Goal: Find specific page/section: Find specific page/section

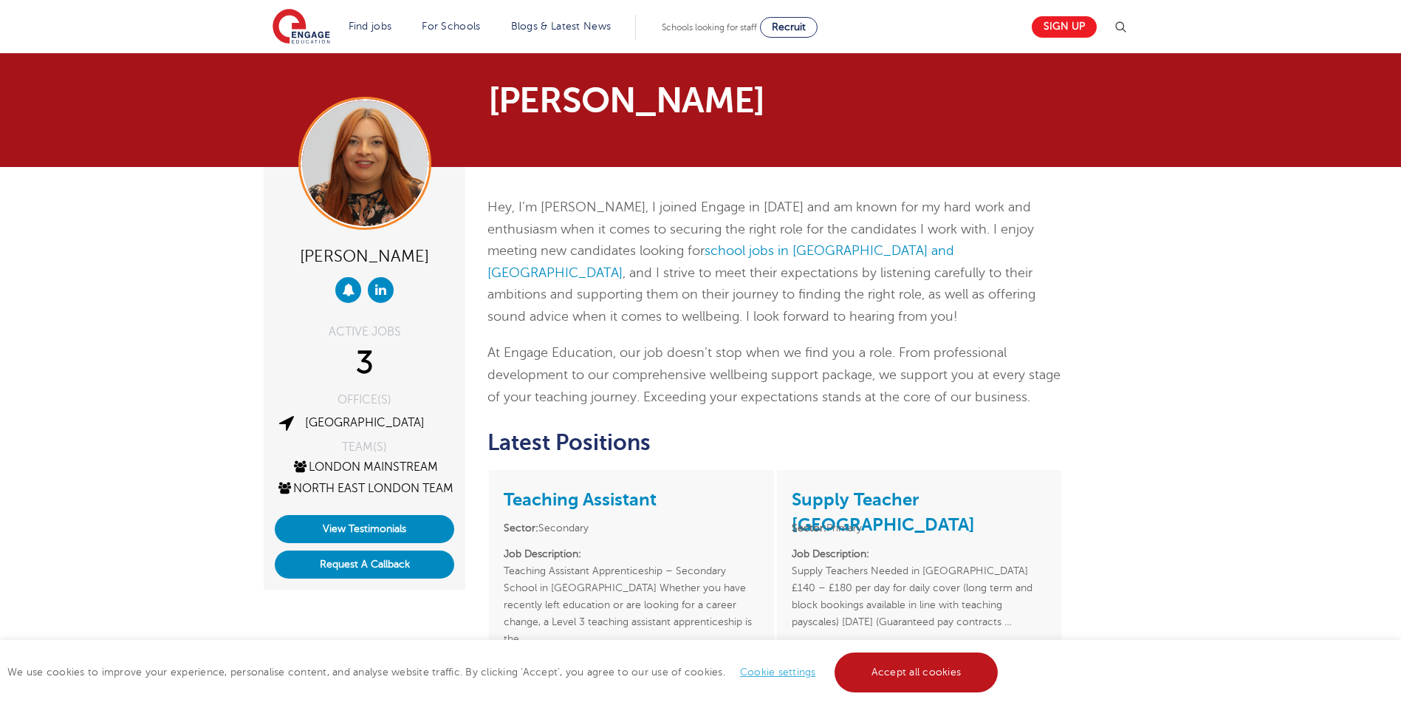
click at [910, 673] on link "Accept all cookies" at bounding box center [917, 672] width 164 height 40
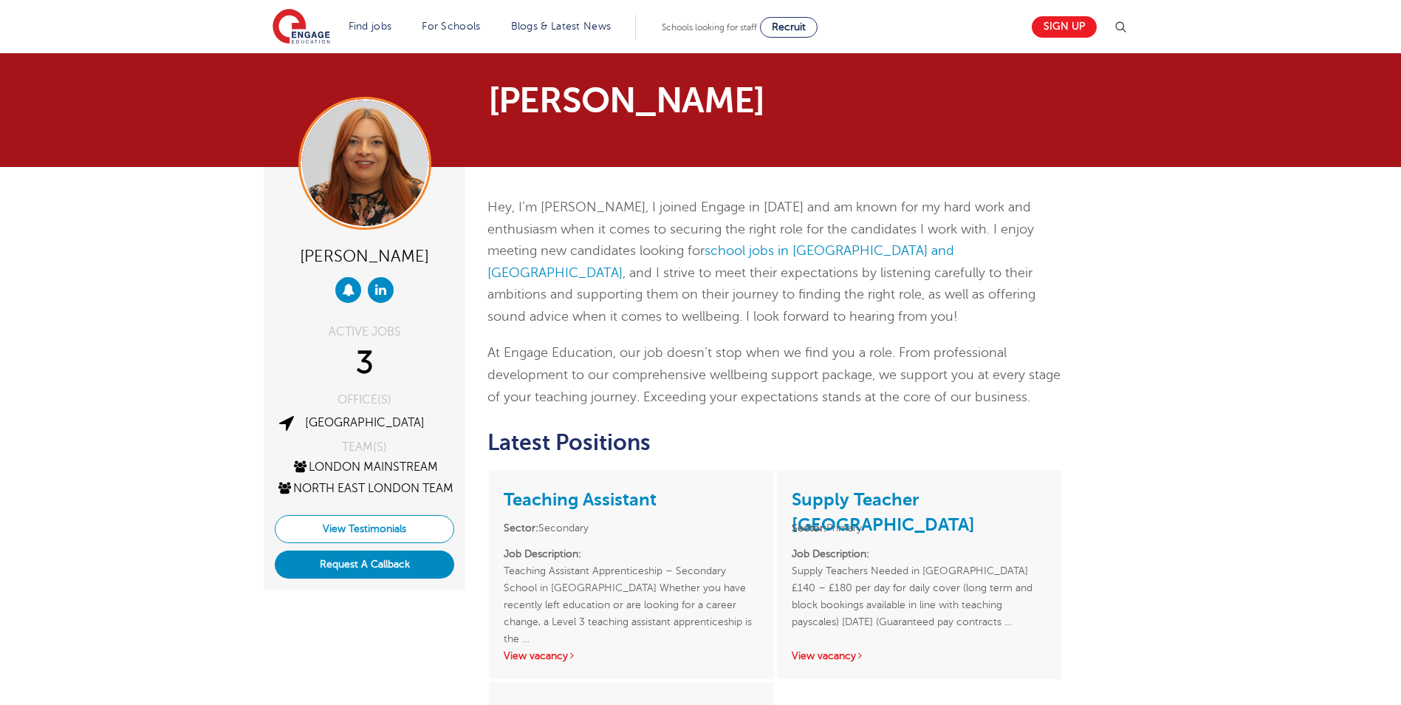
click at [352, 543] on link "View Testimonials" at bounding box center [364, 529] width 179 height 28
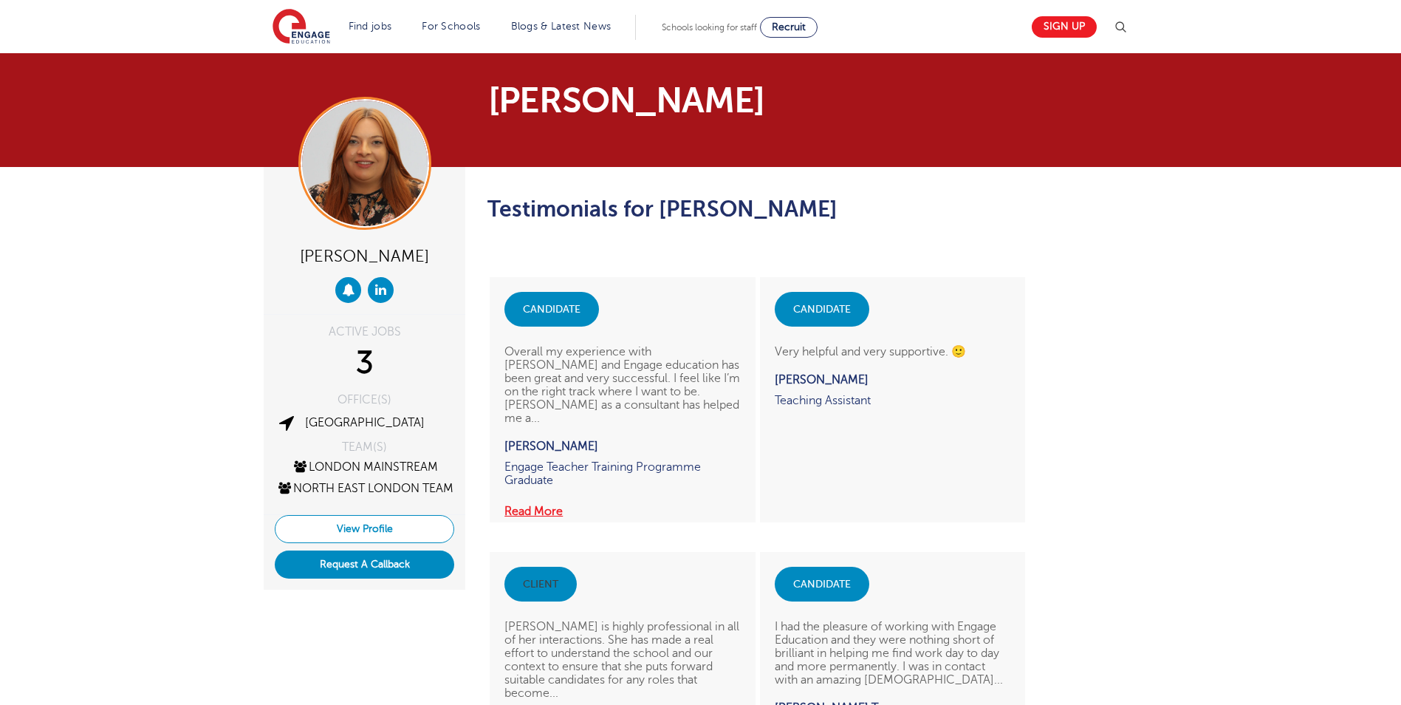
click at [354, 543] on link "View Profile" at bounding box center [364, 529] width 179 height 28
